Goal: Task Accomplishment & Management: Complete application form

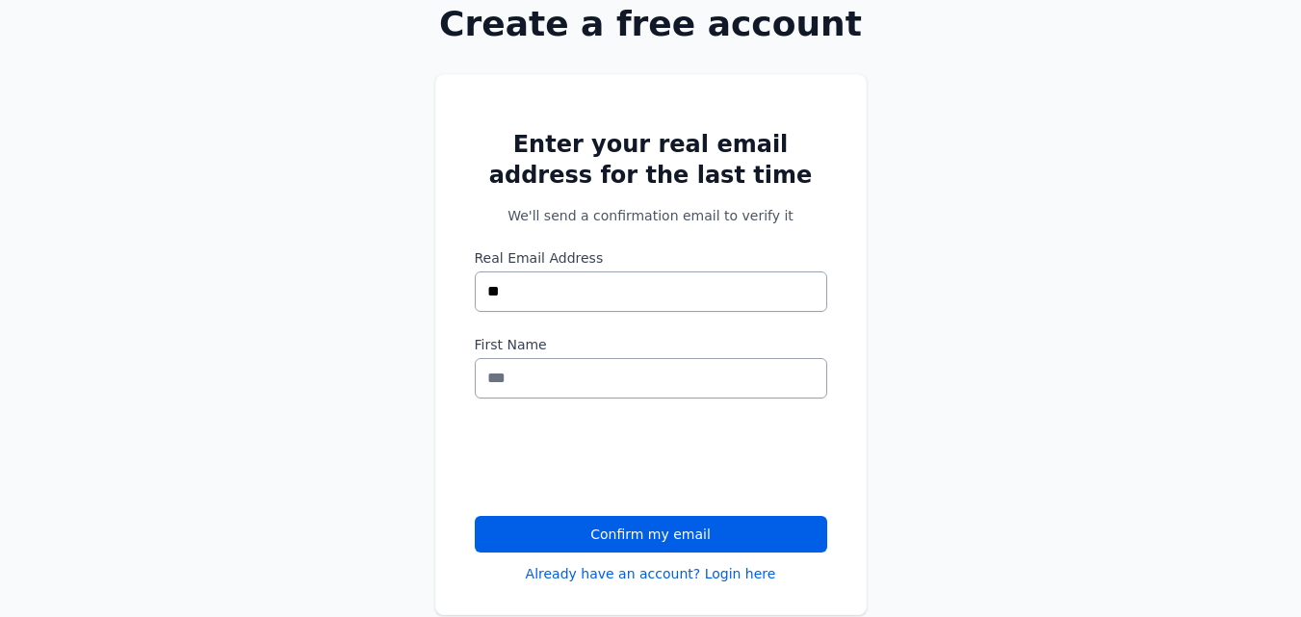
type input "*"
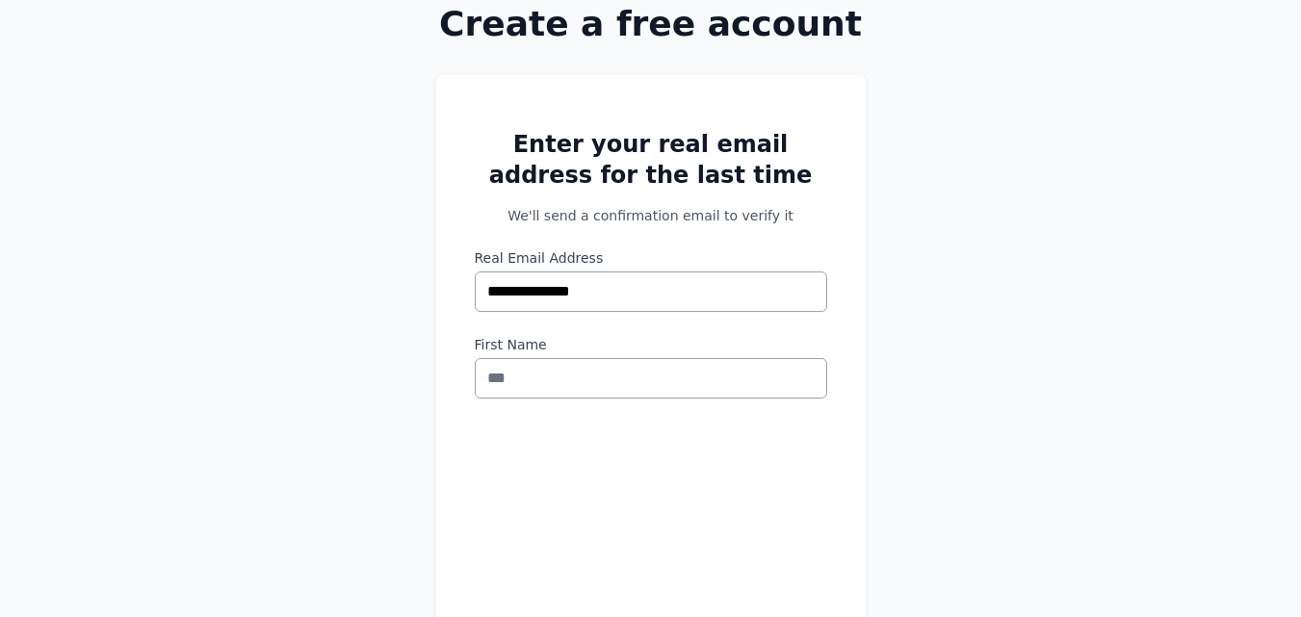
type input "**********"
click at [709, 379] on input "First Name" at bounding box center [651, 378] width 352 height 40
type input "*"
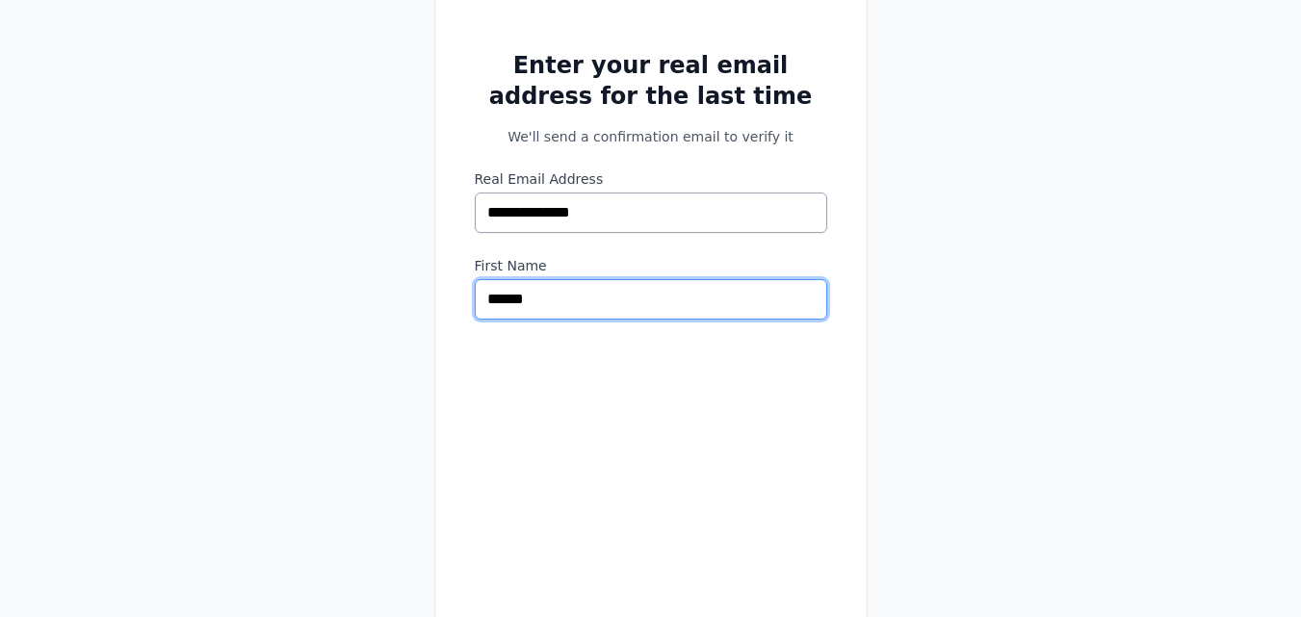
scroll to position [342, 0]
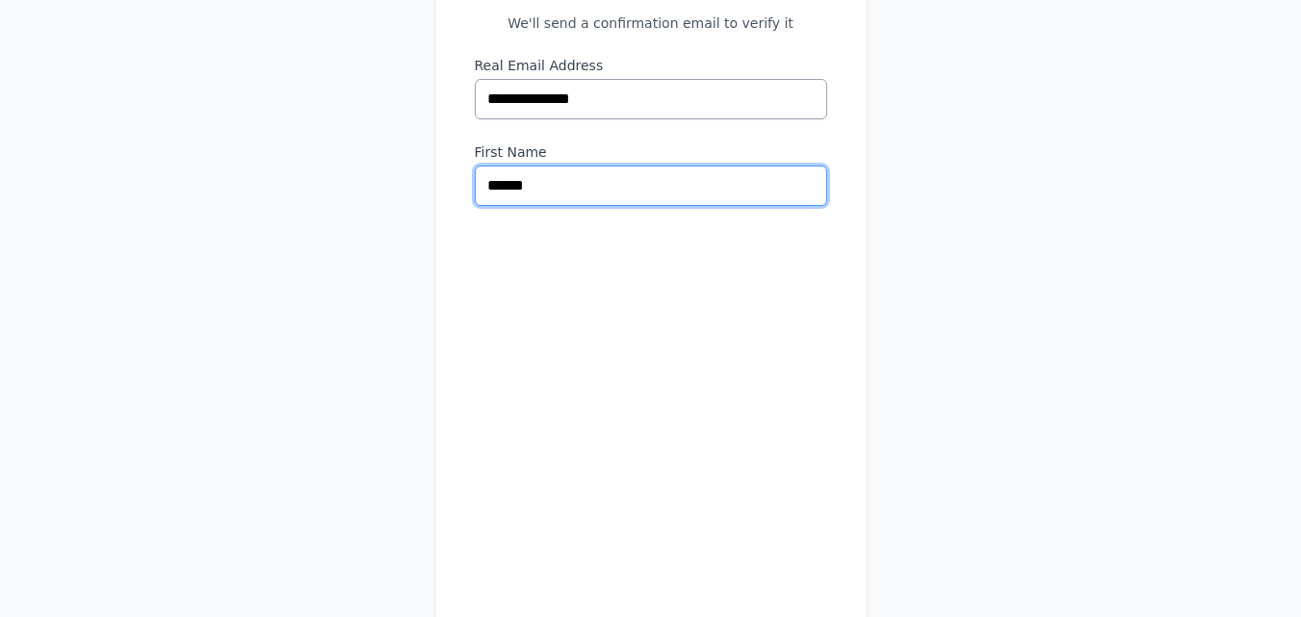
type input "******"
click at [806, 315] on div at bounding box center [651, 459] width 352 height 460
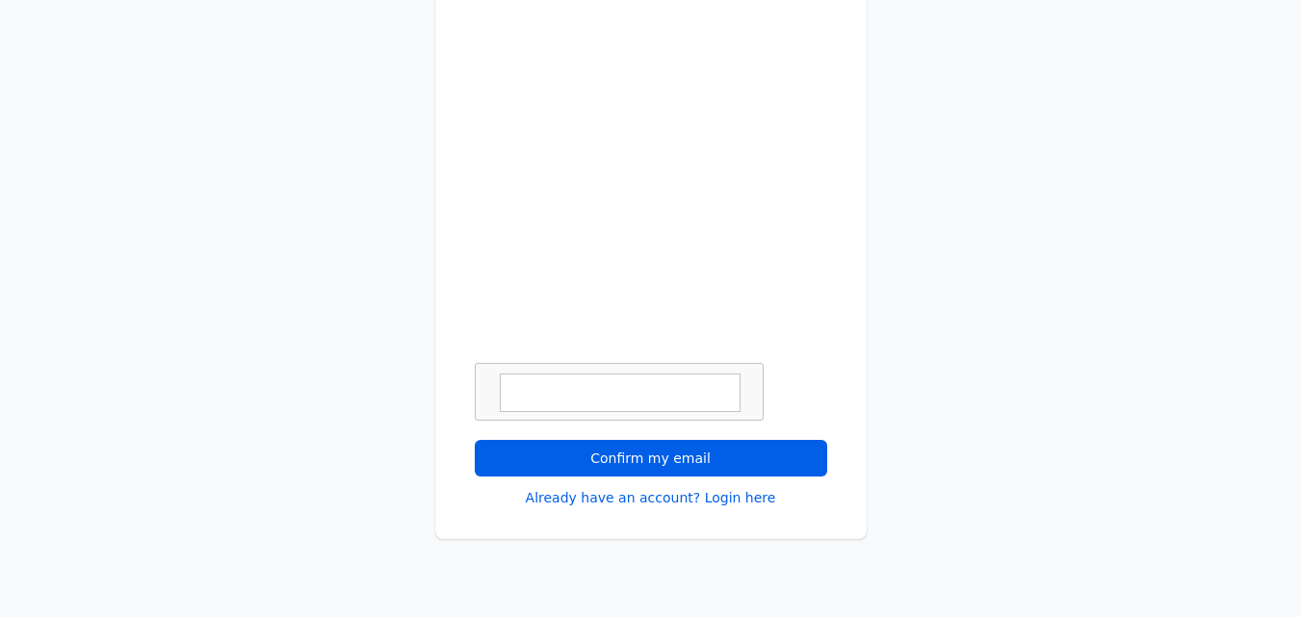
scroll to position [727, 0]
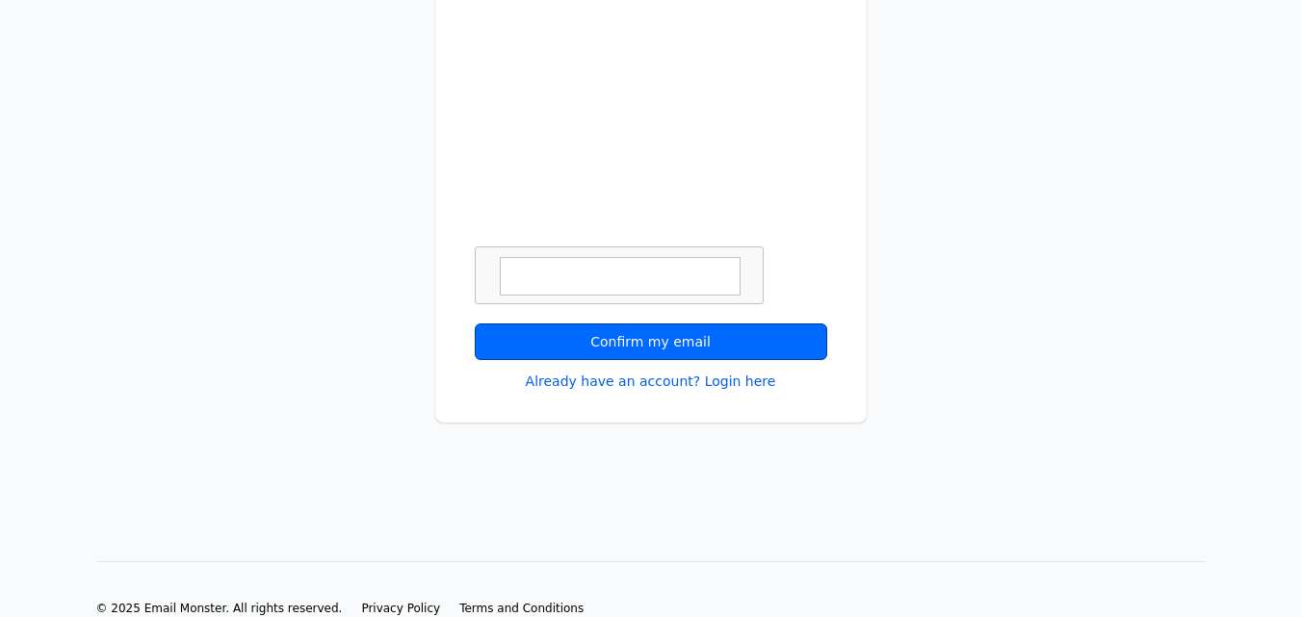
click at [614, 346] on button "Confirm my email" at bounding box center [651, 342] width 352 height 37
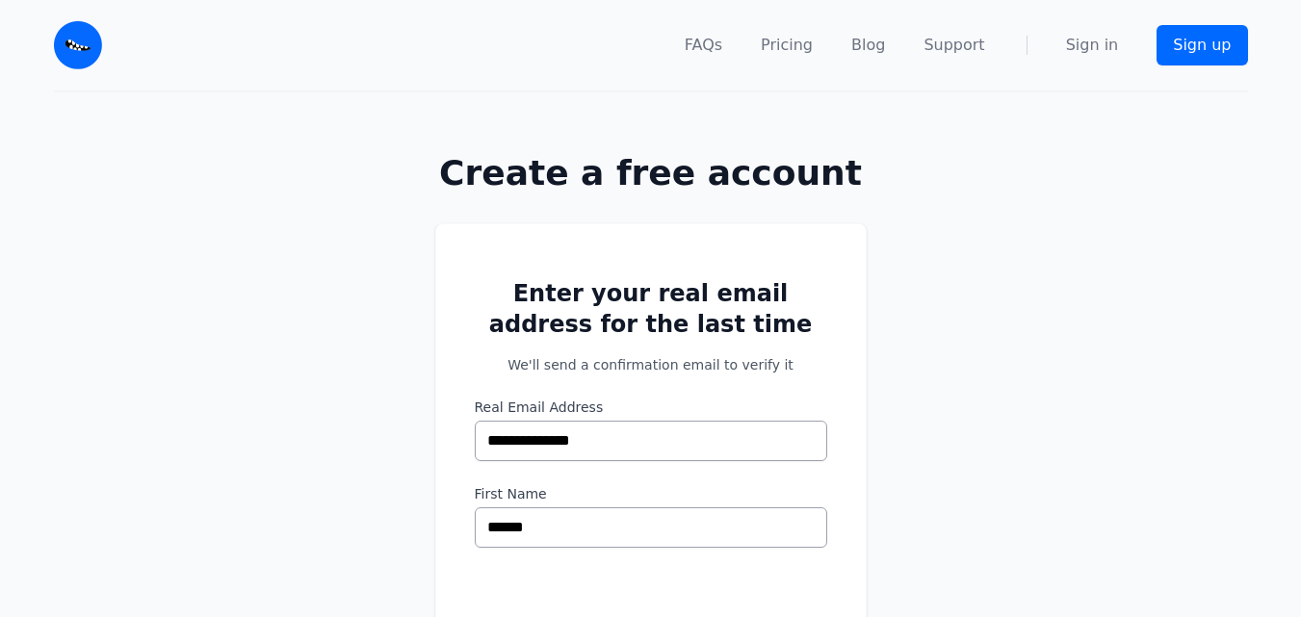
click at [522, 571] on iframe at bounding box center [621, 608] width 293 height 75
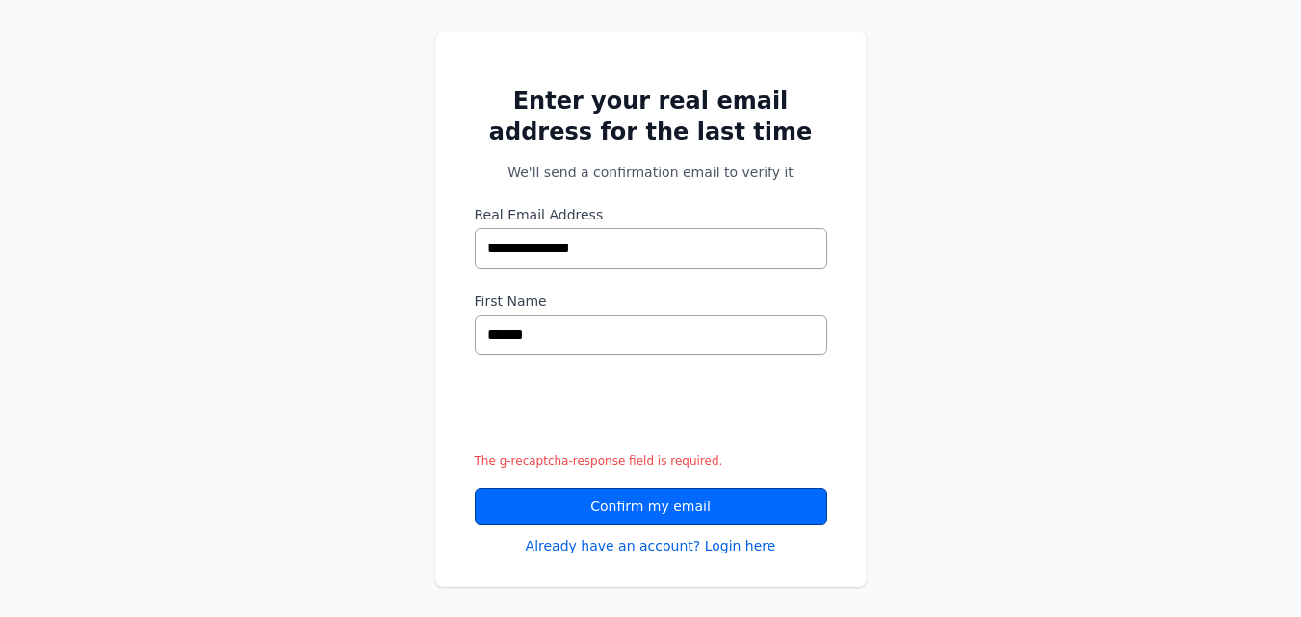
click at [618, 510] on button "Confirm my email" at bounding box center [651, 506] width 352 height 37
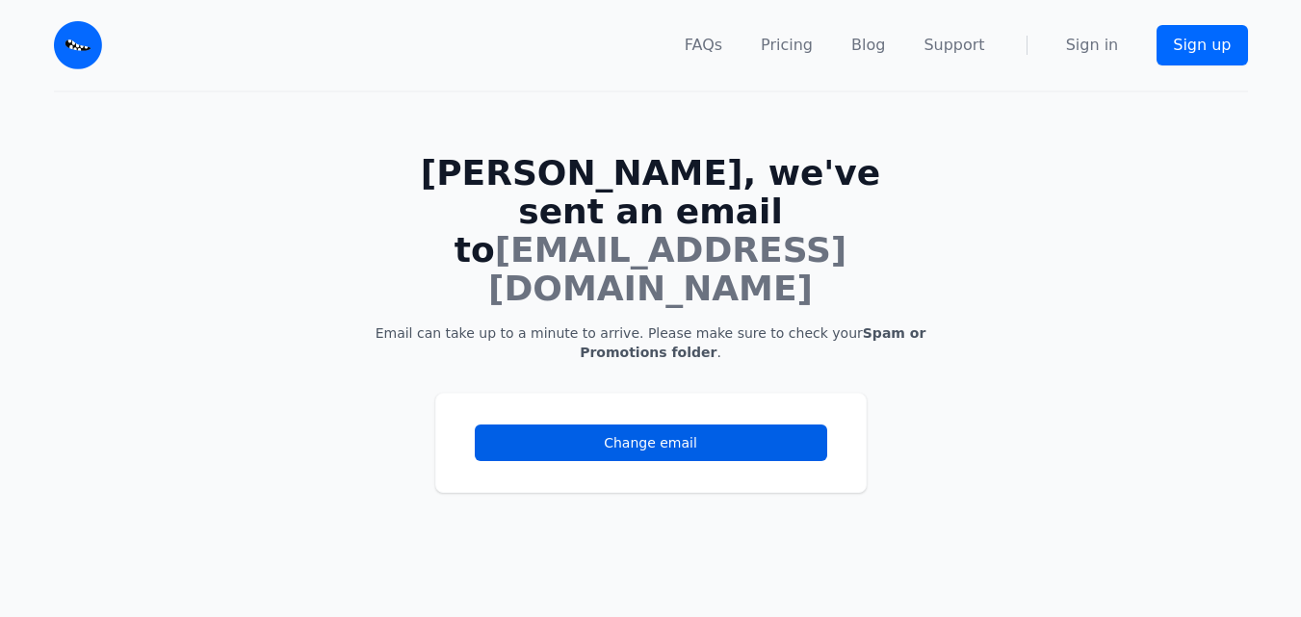
click at [633, 230] on span "nbgh@gmail.com" at bounding box center [667, 269] width 358 height 78
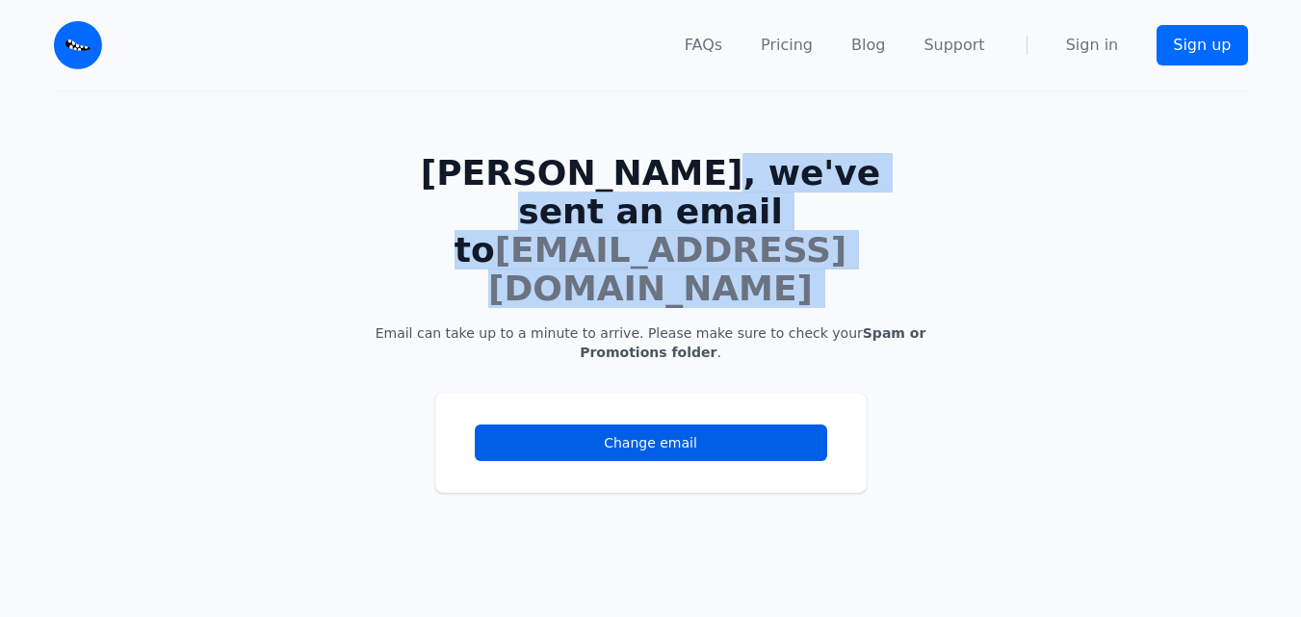
click at [633, 230] on span "nbgh@gmail.com" at bounding box center [667, 269] width 358 height 78
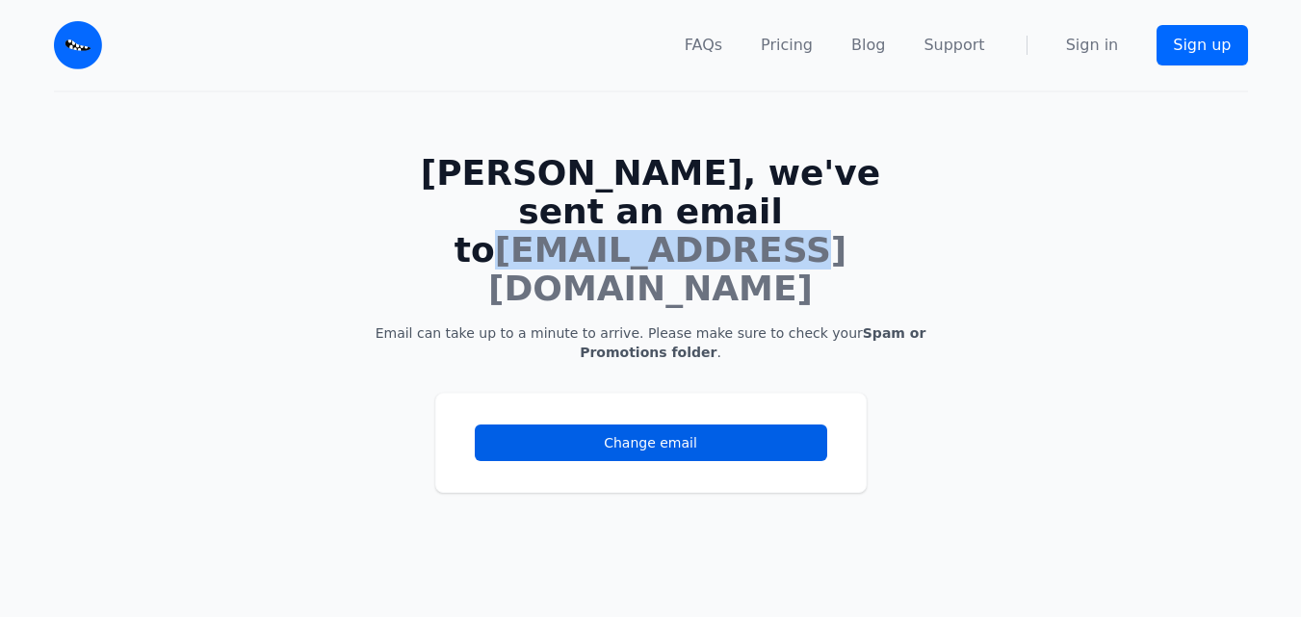
drag, startPoint x: 507, startPoint y: 216, endPoint x: 807, endPoint y: 224, distance: 299.6
click at [807, 224] on h1 "Abudul, we've sent an email to nbgh@gmail.com" at bounding box center [651, 231] width 555 height 154
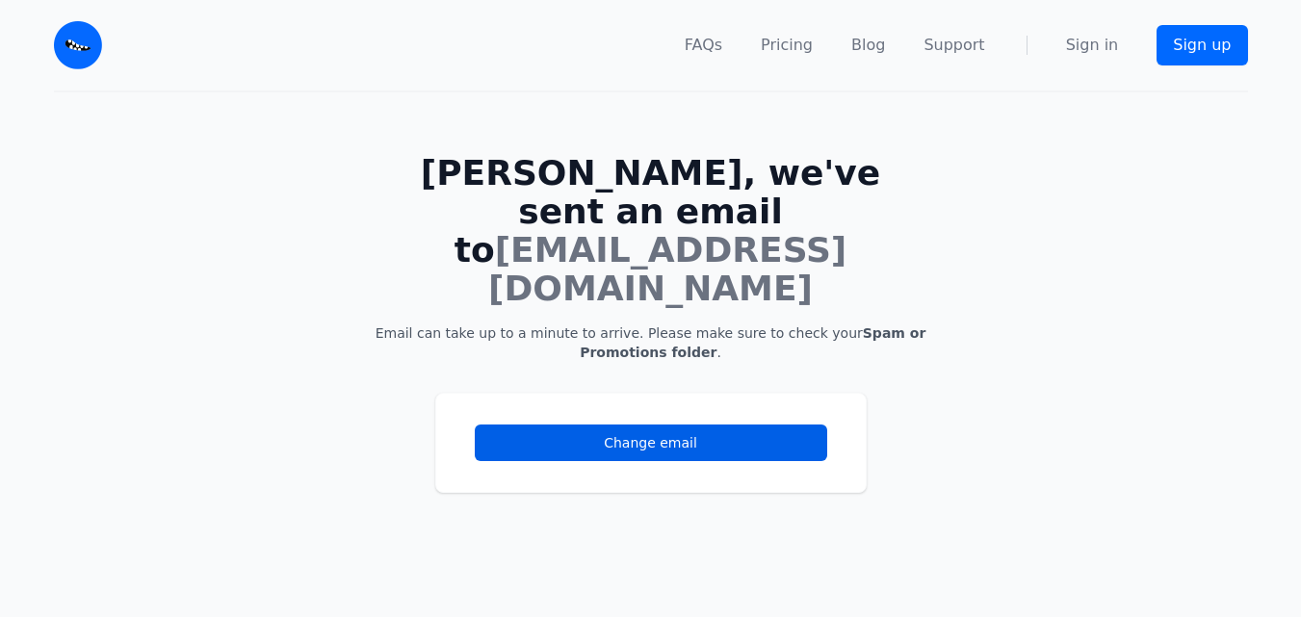
click at [340, 362] on div "Change email" at bounding box center [650, 466] width 1301 height 208
click at [567, 425] on link "Change email" at bounding box center [651, 443] width 352 height 37
